Goal: Information Seeking & Learning: Understand process/instructions

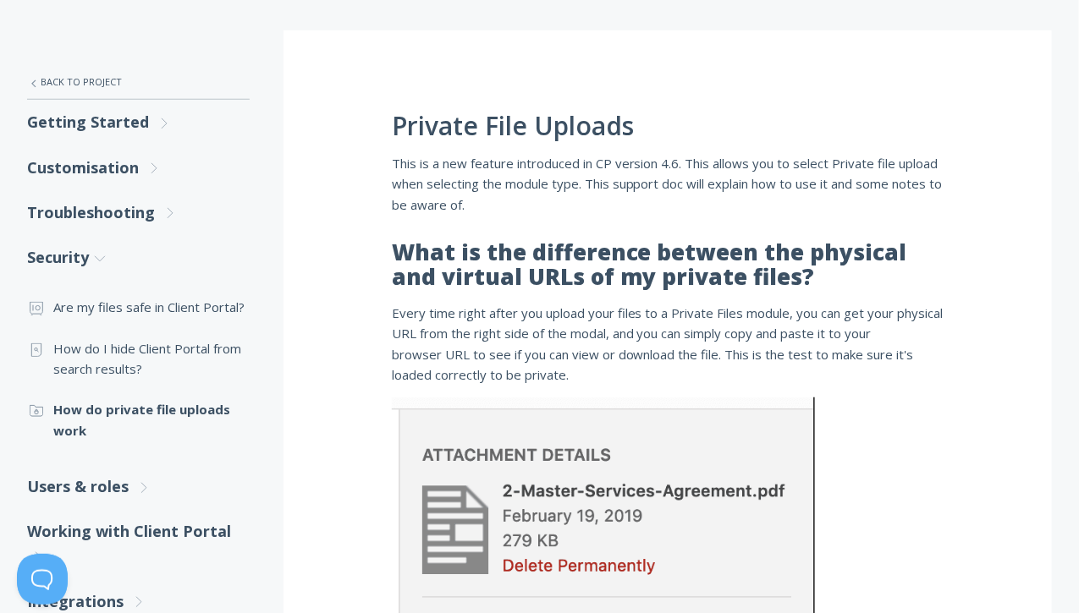
scroll to position [258, 0]
click at [132, 124] on link "Getting Started .st0{fill:none;stroke:#000000;stroke-width:2;stroke-miterlimit:…" at bounding box center [138, 123] width 222 height 45
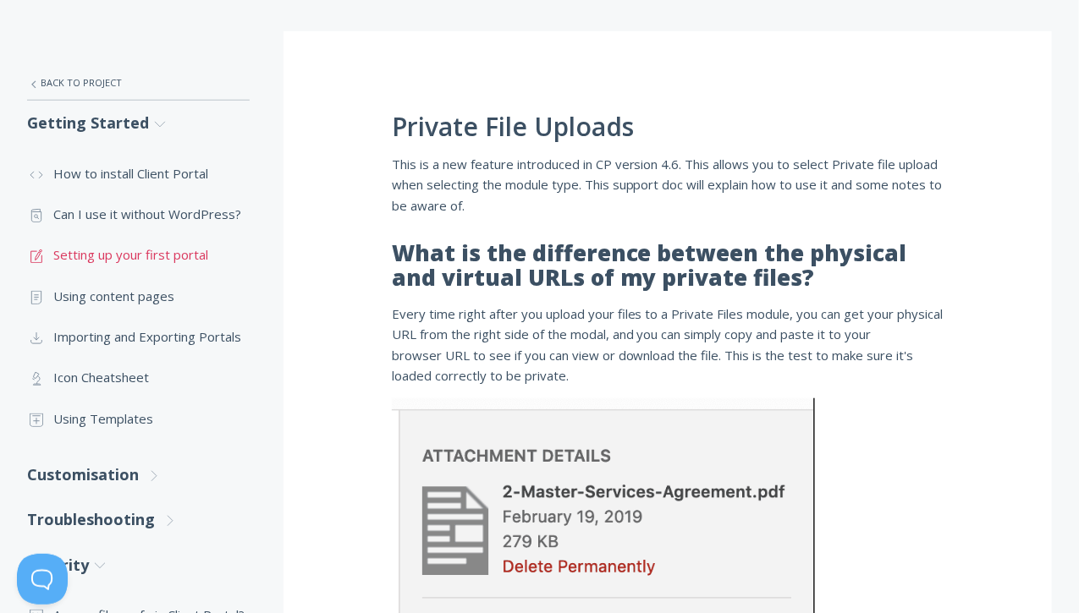
click at [187, 241] on link ".st0{fill:none;stroke:#000000;stroke-width:2;stroke-miterlimit:10;} 1. General …" at bounding box center [138, 254] width 222 height 41
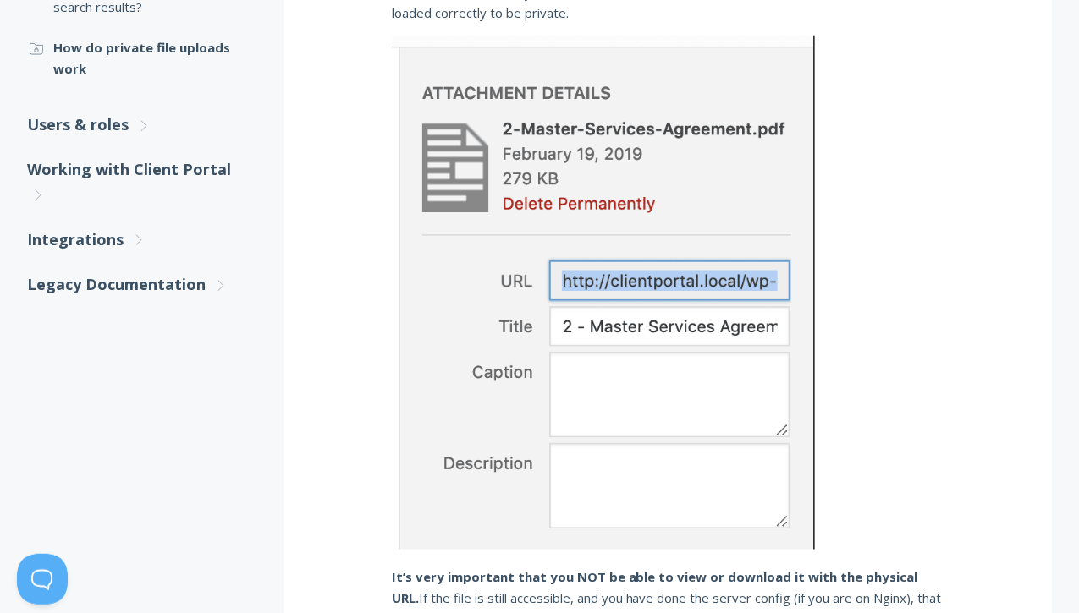
scroll to position [629, 0]
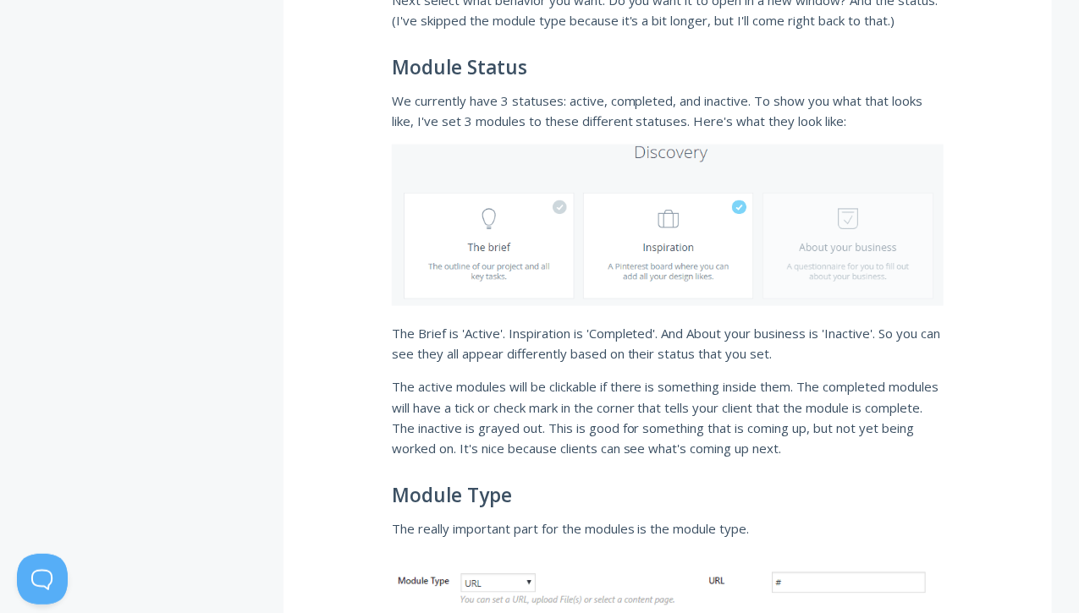
scroll to position [3424, 0]
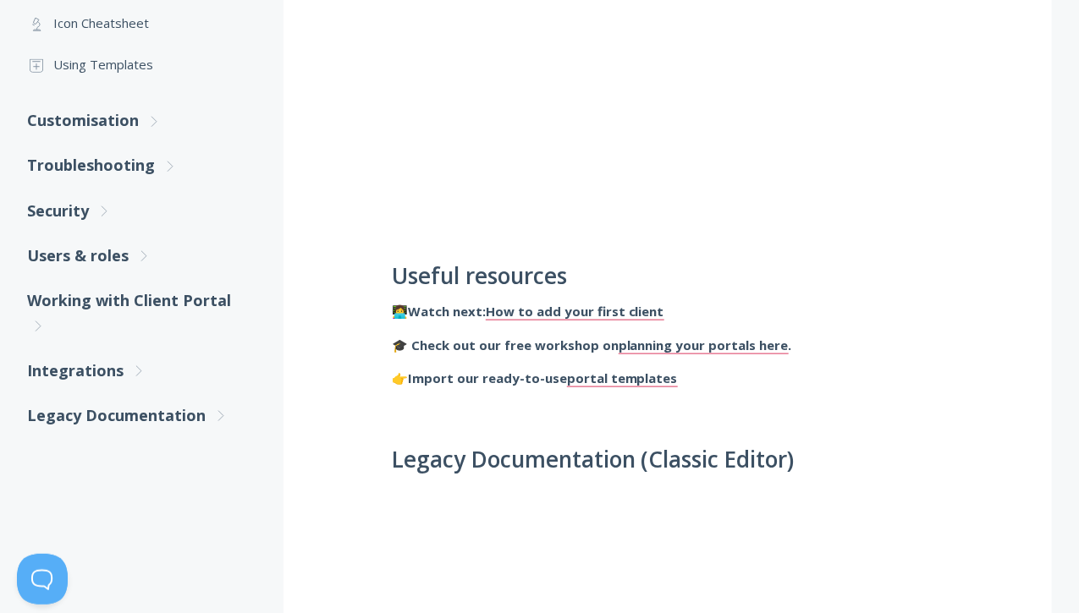
scroll to position [609, 0]
